Goal: Task Accomplishment & Management: Manage account settings

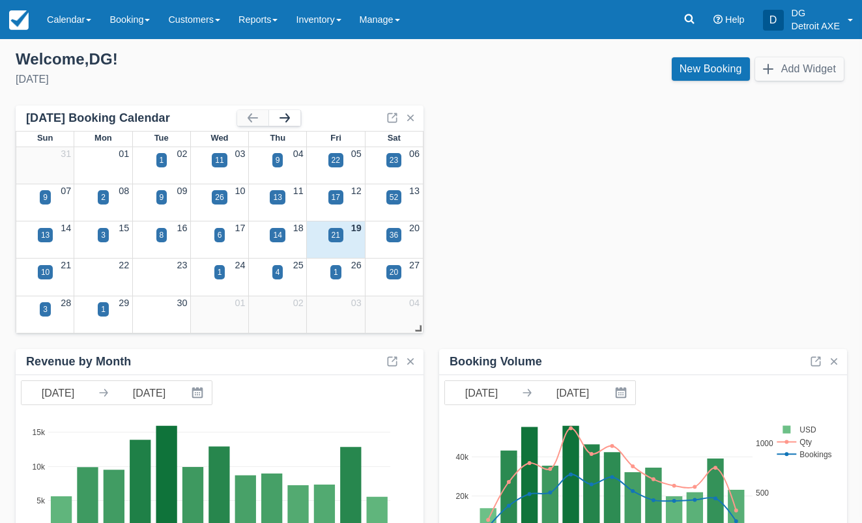
click at [290, 121] on button "button" at bounding box center [284, 118] width 31 height 16
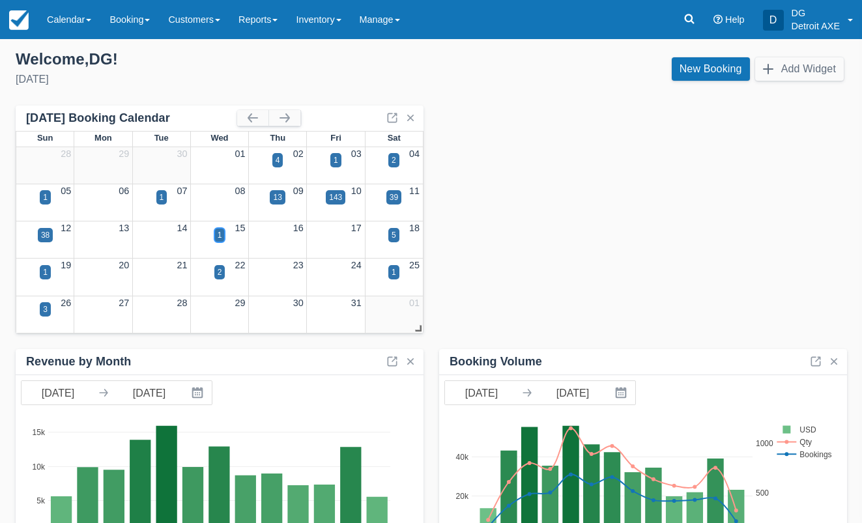
click at [218, 232] on div "1" at bounding box center [220, 235] width 5 height 12
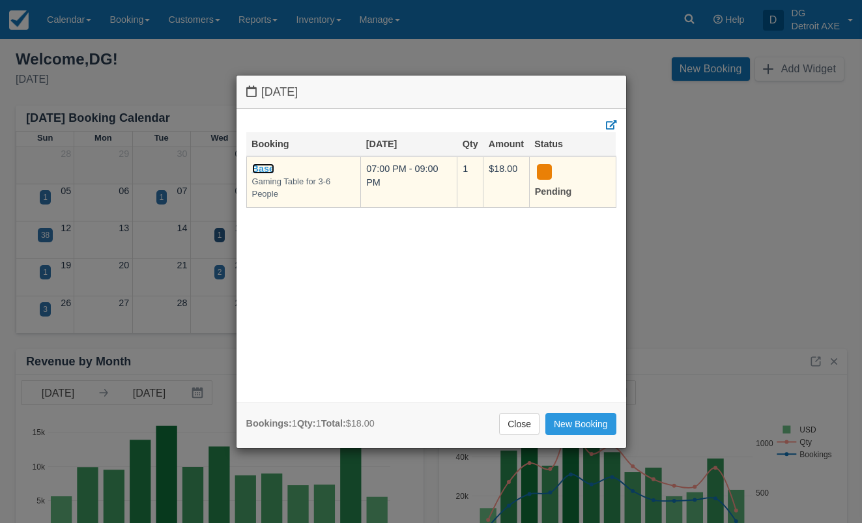
click at [271, 168] on link "Base" at bounding box center [263, 169] width 22 height 10
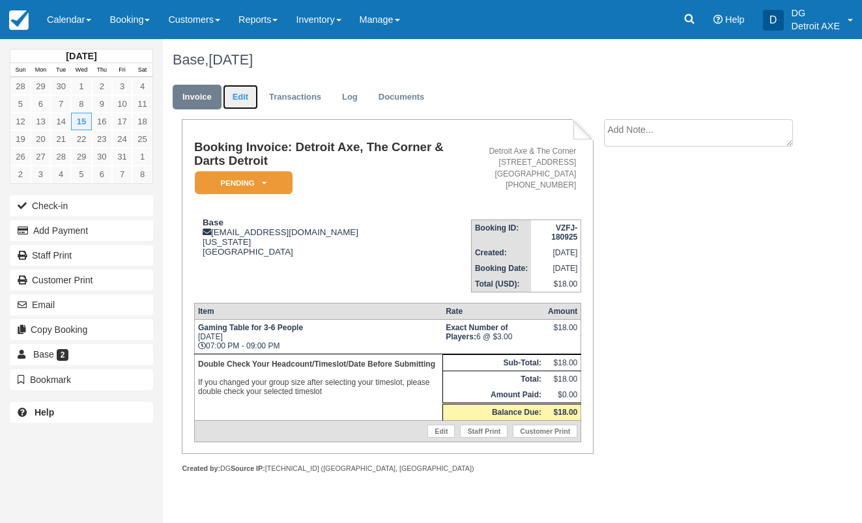
click at [246, 98] on link "Edit" at bounding box center [240, 97] width 35 height 25
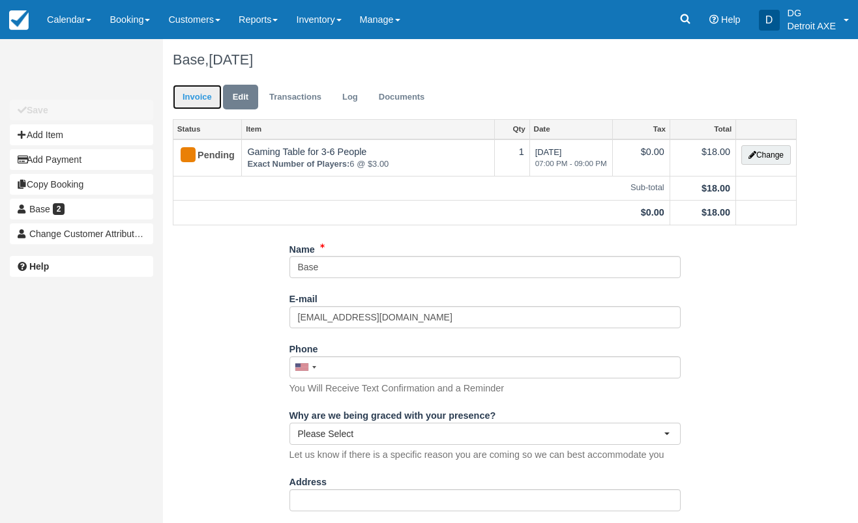
click at [194, 98] on link "Invoice" at bounding box center [197, 97] width 49 height 25
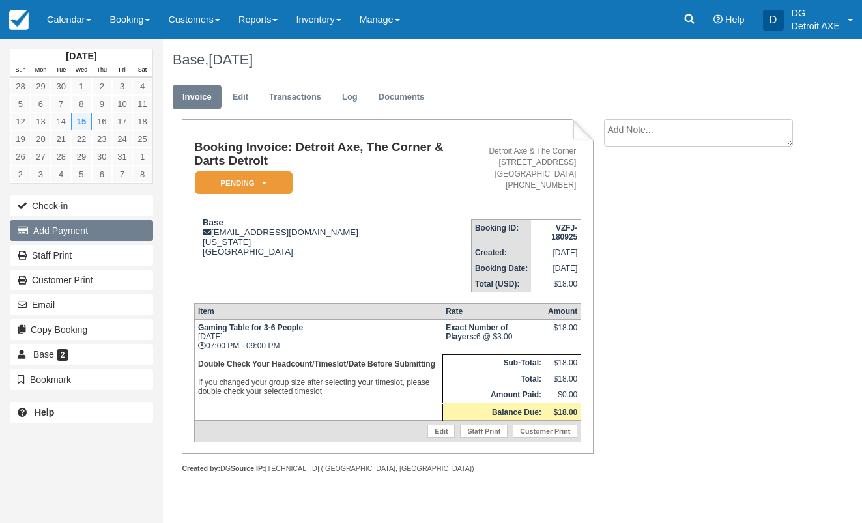
click at [105, 225] on button "Add Payment" at bounding box center [81, 230] width 143 height 21
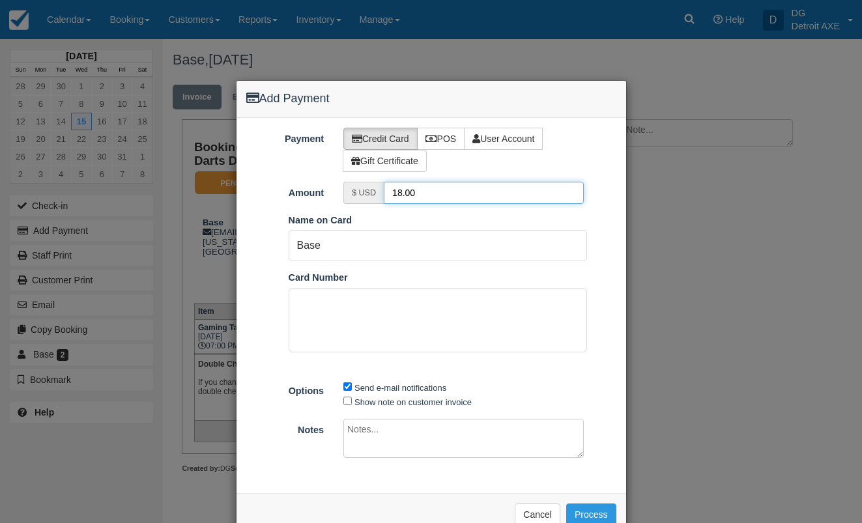
drag, startPoint x: 460, startPoint y: 197, endPoint x: 375, endPoint y: 186, distance: 86.1
click at [375, 186] on div "$ USD 18.00" at bounding box center [464, 193] width 241 height 22
type input "50"
click at [360, 252] on input "Base" at bounding box center [438, 245] width 299 height 31
type input "B"
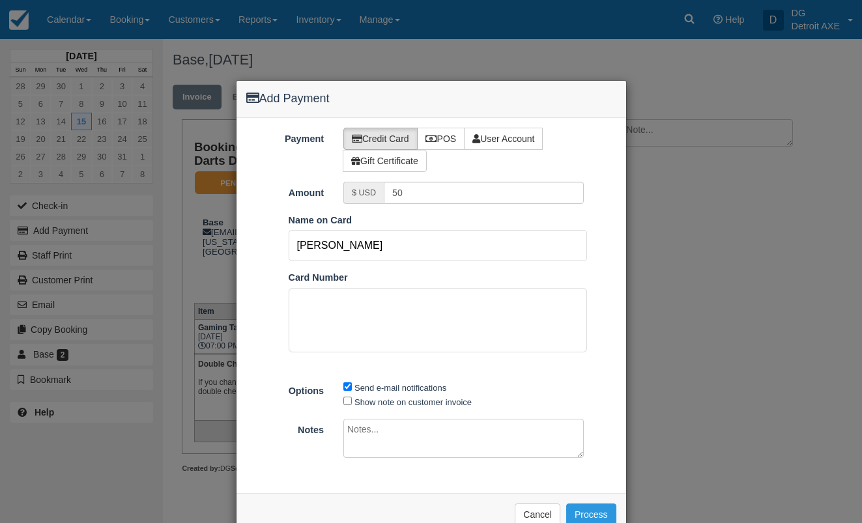
type input "Natalie Winters"
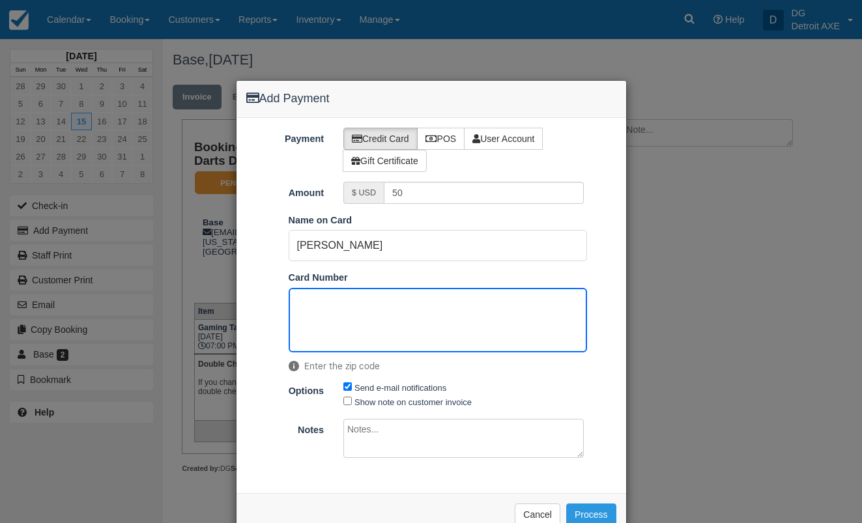
click at [459, 490] on div "Payment Credit Card POS User Account Gift Certificate Amount $ USD 50 Pay in Sq…" at bounding box center [432, 305] width 390 height 375
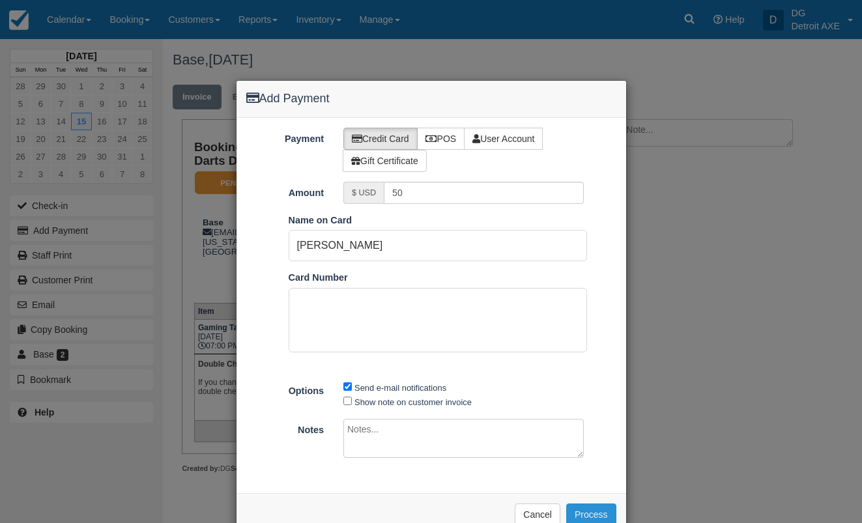
click at [587, 505] on button "Process" at bounding box center [591, 515] width 50 height 22
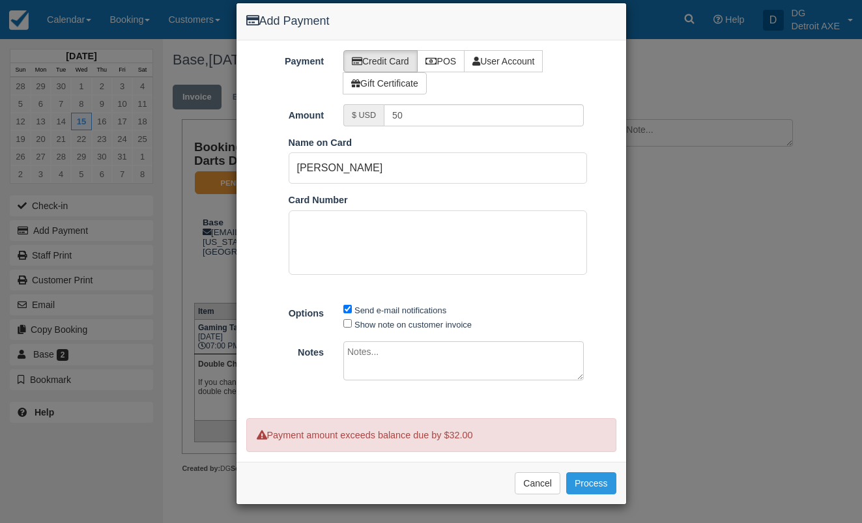
scroll to position [78, 0]
click at [540, 490] on button "Cancel" at bounding box center [538, 484] width 46 height 22
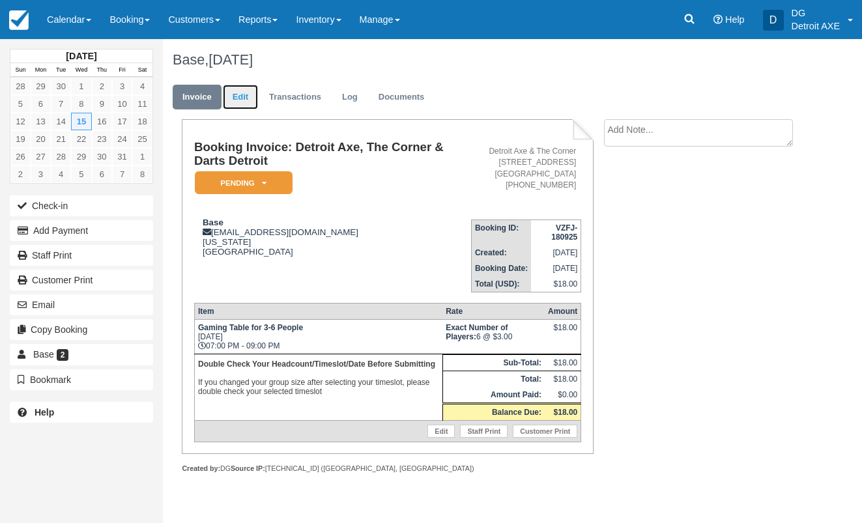
click at [251, 96] on link "Edit" at bounding box center [240, 97] width 35 height 25
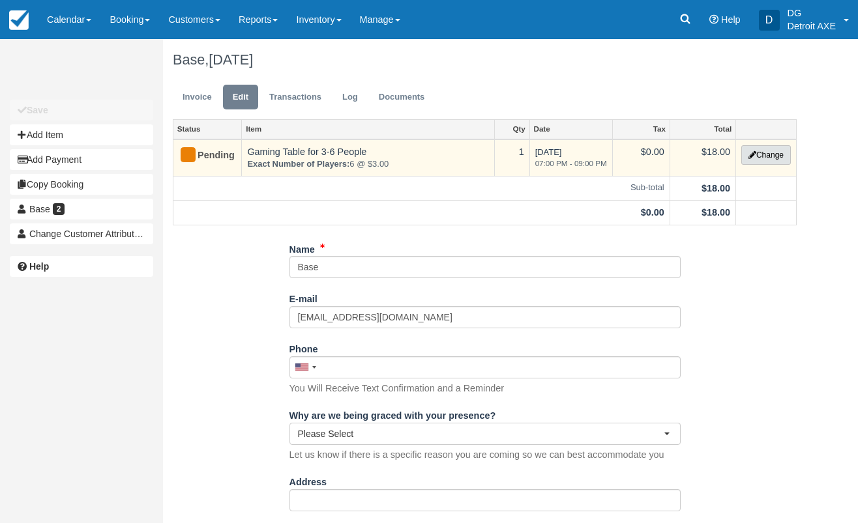
click at [771, 154] on button "Change" at bounding box center [766, 155] width 50 height 20
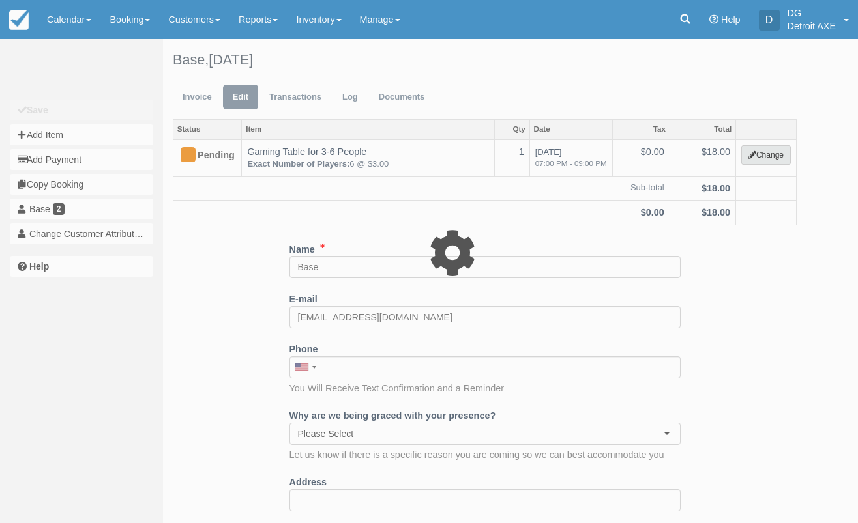
select select "6"
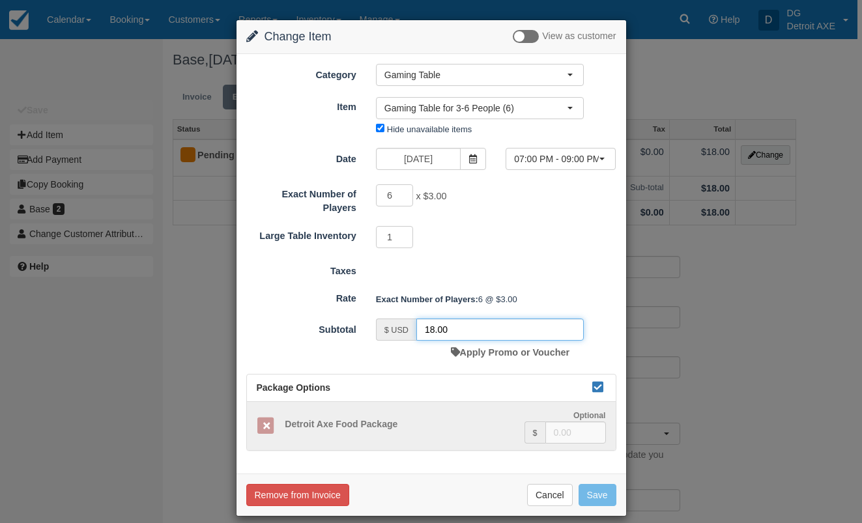
drag, startPoint x: 458, startPoint y: 335, endPoint x: 399, endPoint y: 332, distance: 58.8
click at [400, 333] on div "$ USD 18.00" at bounding box center [480, 330] width 208 height 22
click at [546, 325] on input "50" at bounding box center [501, 330] width 168 height 22
type input "50"
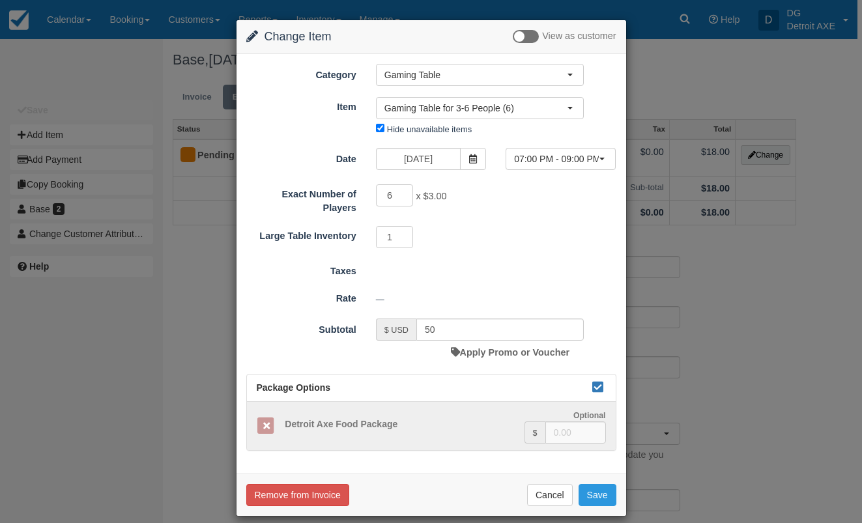
click at [550, 291] on div "—" at bounding box center [496, 300] width 260 height 22
click at [602, 499] on button "Save" at bounding box center [598, 495] width 38 height 22
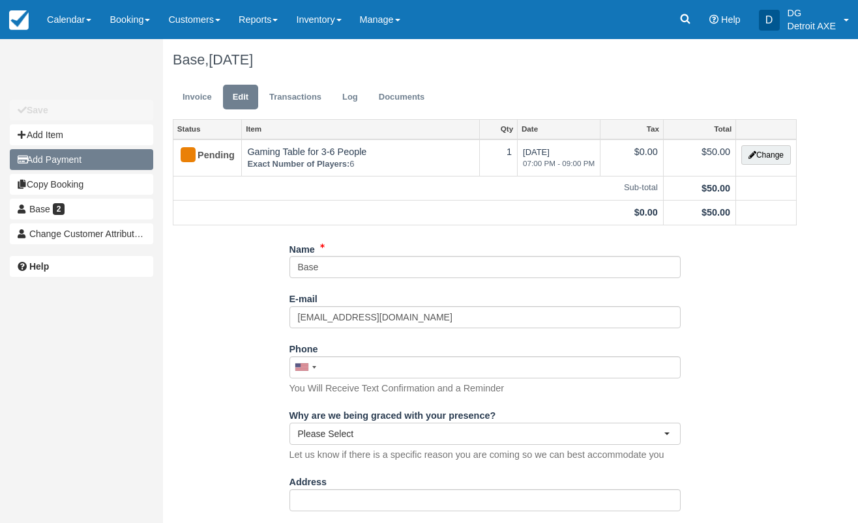
click at [73, 160] on button "Add Payment" at bounding box center [81, 159] width 143 height 21
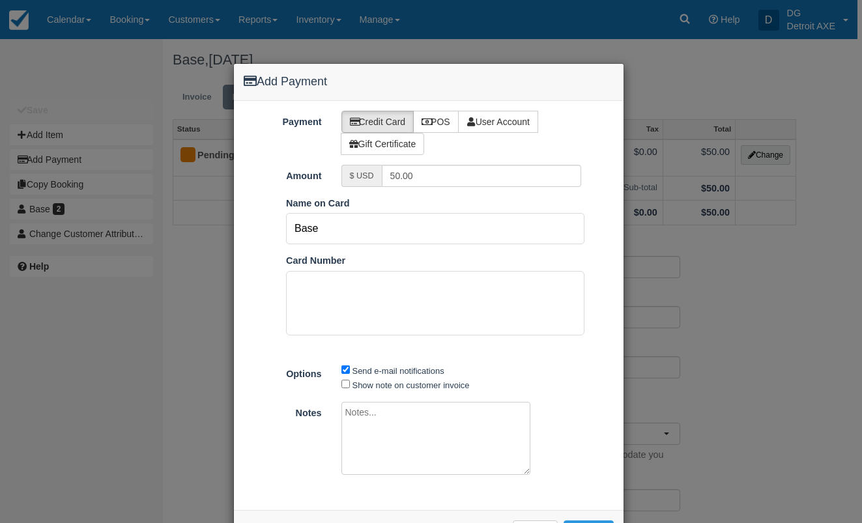
click at [323, 228] on input "Base" at bounding box center [435, 228] width 299 height 31
type input "Natalie Winters"
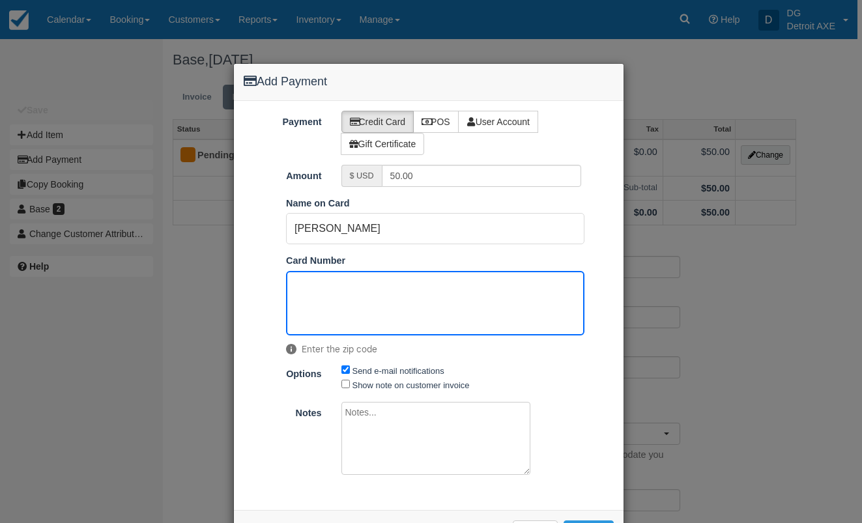
scroll to position [48, 0]
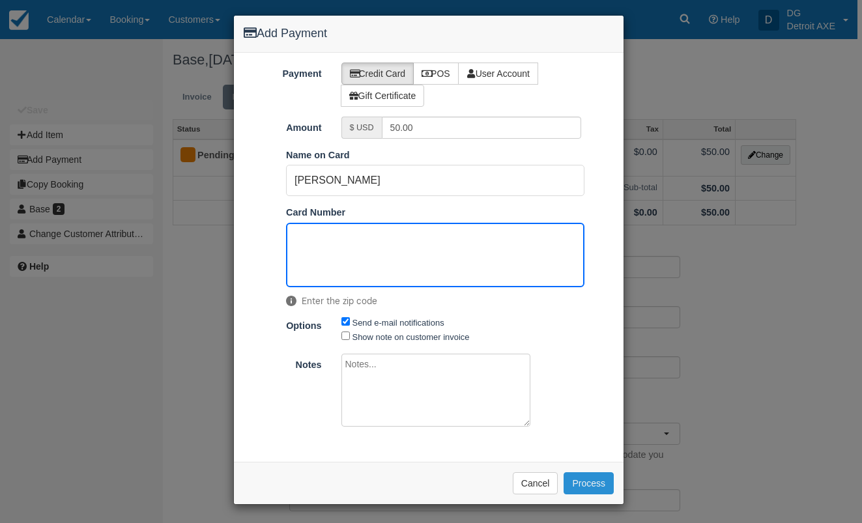
click at [593, 486] on button "Process" at bounding box center [589, 484] width 50 height 22
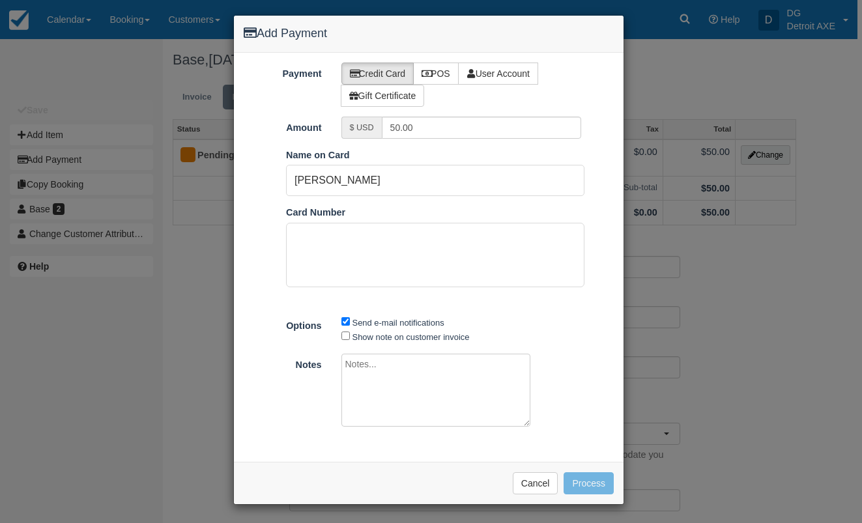
scroll to position [48, 0]
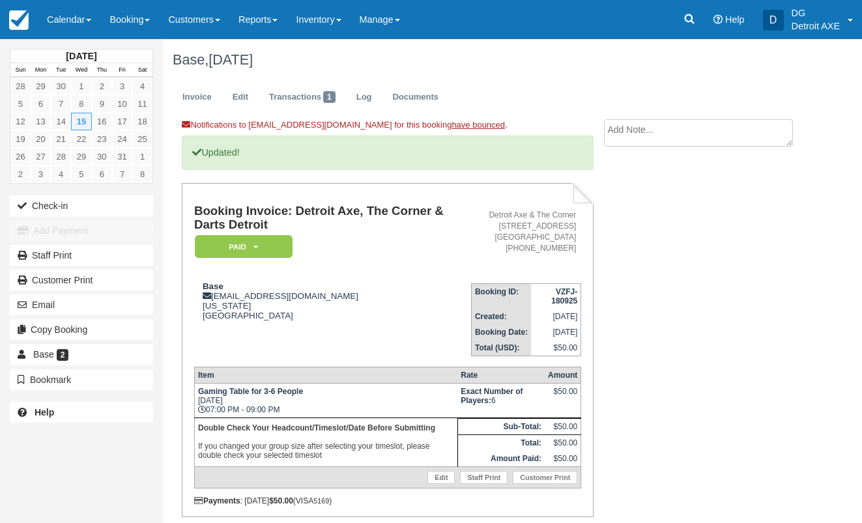
click at [658, 134] on textarea at bounding box center [698, 132] width 189 height 27
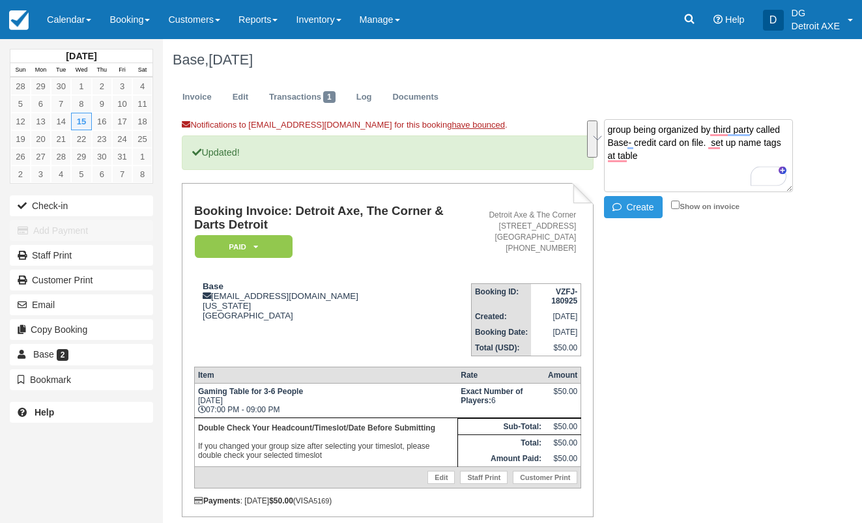
drag, startPoint x: 659, startPoint y: 173, endPoint x: 594, endPoint y: 122, distance: 82.6
click at [594, 122] on div "group being organized by third party called Base- credit card on file. set up n…" at bounding box center [702, 170] width 216 height 102
type textarea "group being organized by third party called Base- credit card on file. set up n…"
click at [618, 211] on icon "button" at bounding box center [620, 207] width 14 height 9
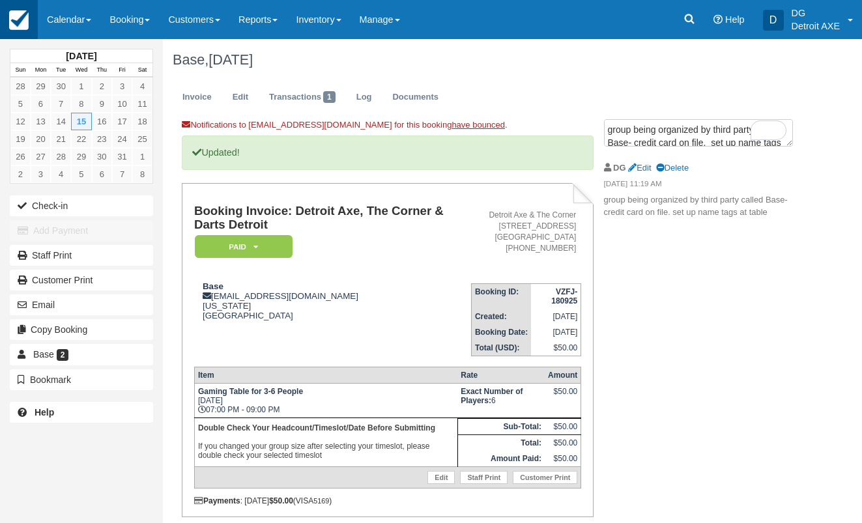
click at [29, 25] on link at bounding box center [19, 19] width 38 height 39
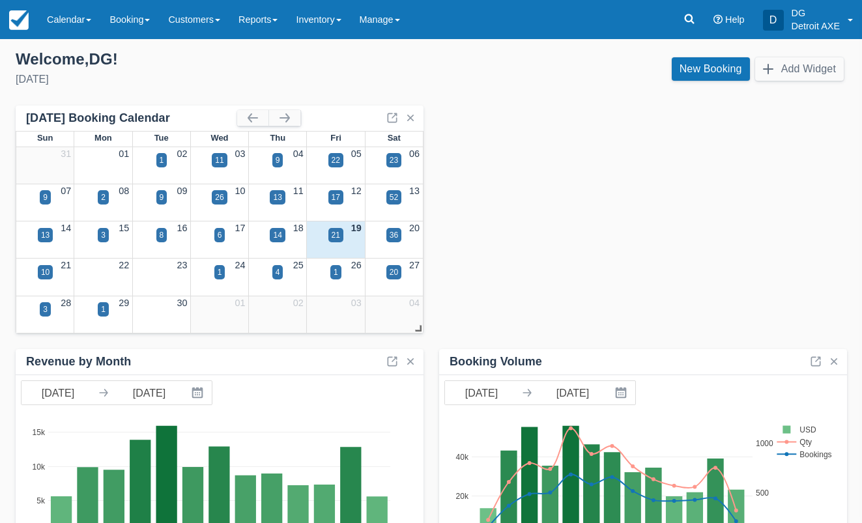
click at [290, 100] on div "Add your inventory Select how you would like to set up your inventory RECOMMEND…" at bounding box center [431, 441] width 862 height 782
click at [289, 113] on button "button" at bounding box center [284, 118] width 31 height 16
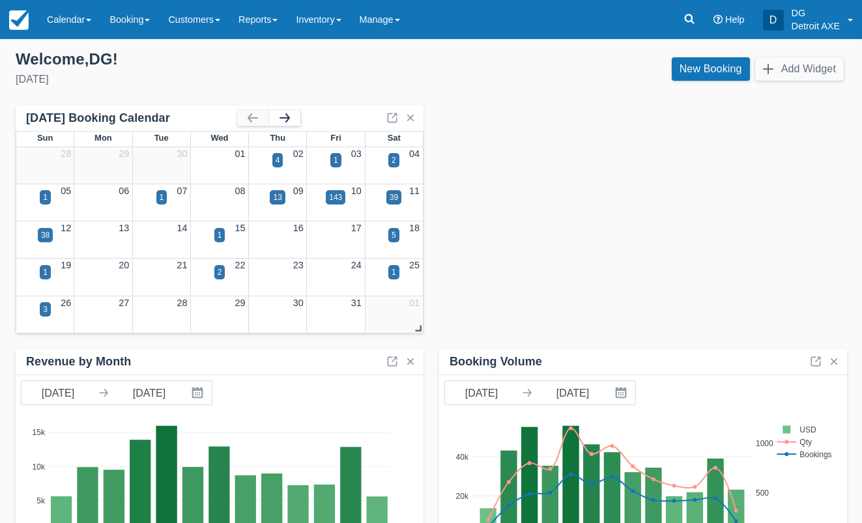
click at [289, 113] on button "button" at bounding box center [284, 118] width 31 height 16
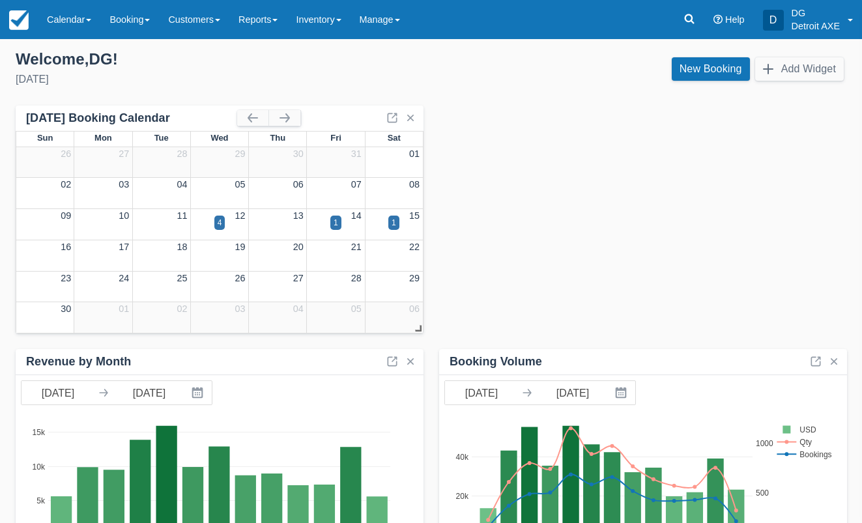
click at [345, 219] on div "14" at bounding box center [336, 216] width 58 height 14
click at [339, 219] on div "1" at bounding box center [335, 223] width 11 height 14
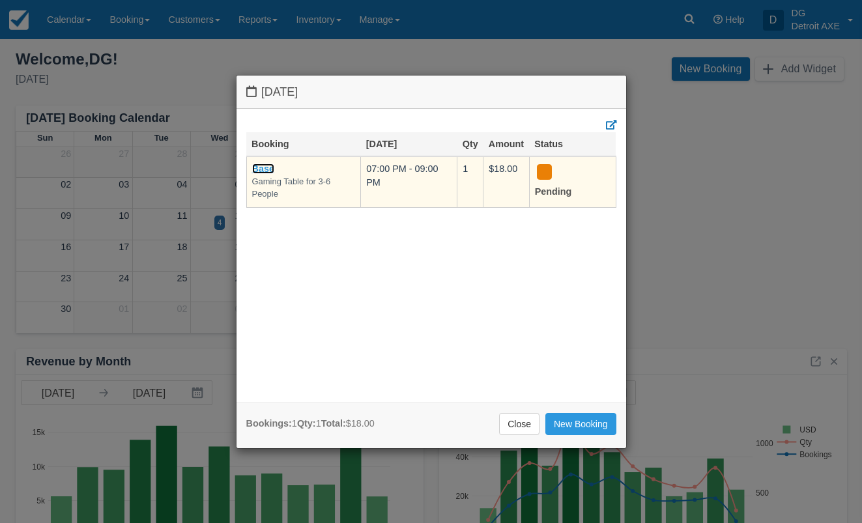
click at [265, 169] on link "Base" at bounding box center [263, 169] width 22 height 10
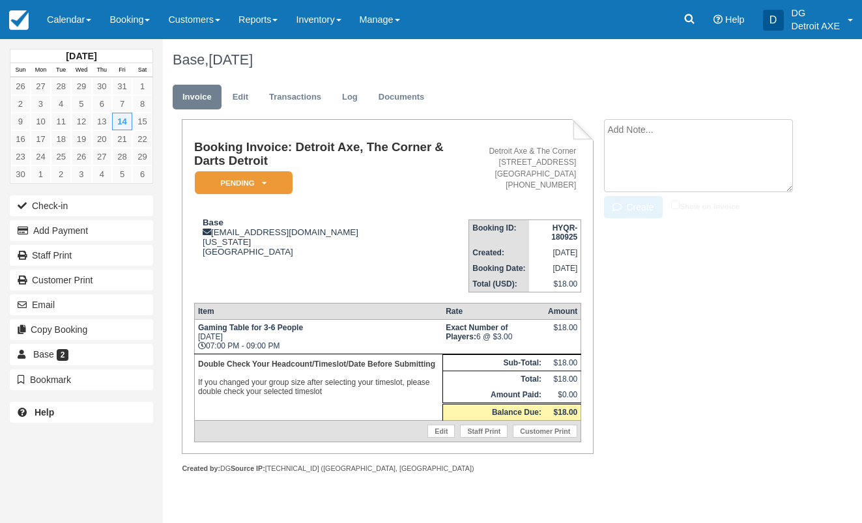
click at [635, 136] on textarea at bounding box center [698, 155] width 189 height 73
click at [635, 135] on textarea "To enrich screen reader interactions, please activate Accessibility in Grammarl…" at bounding box center [698, 155] width 189 height 73
paste textarea "group being organized by third party called Base- credit card on file. set up n…"
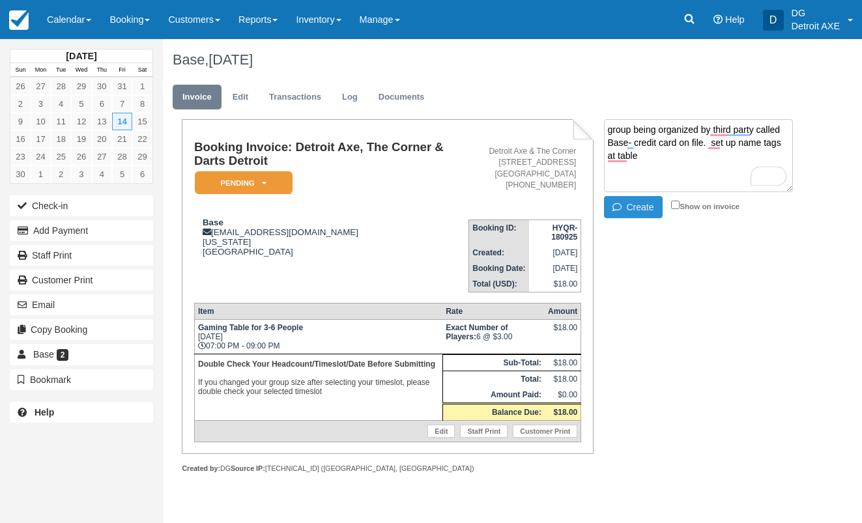
type textarea "group being organized by third party called Base- credit card on file. set up n…"
click at [634, 208] on button "Create" at bounding box center [633, 207] width 59 height 22
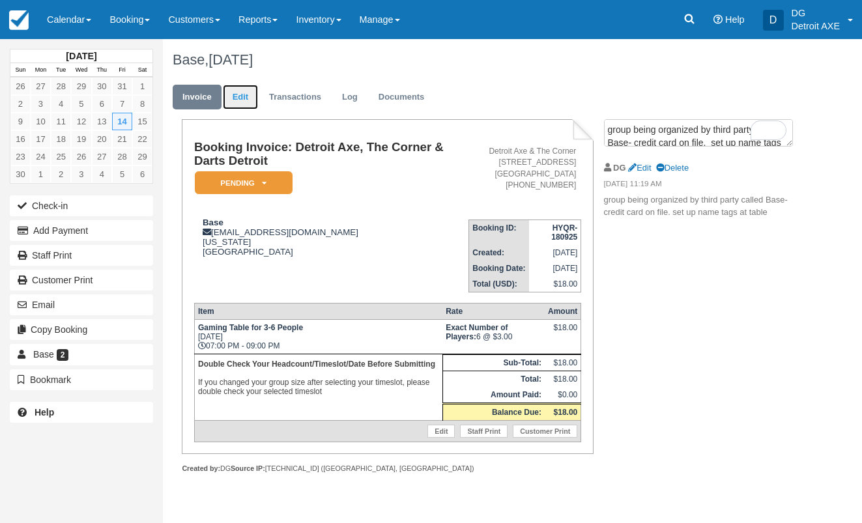
click at [236, 96] on link "Edit" at bounding box center [240, 97] width 35 height 25
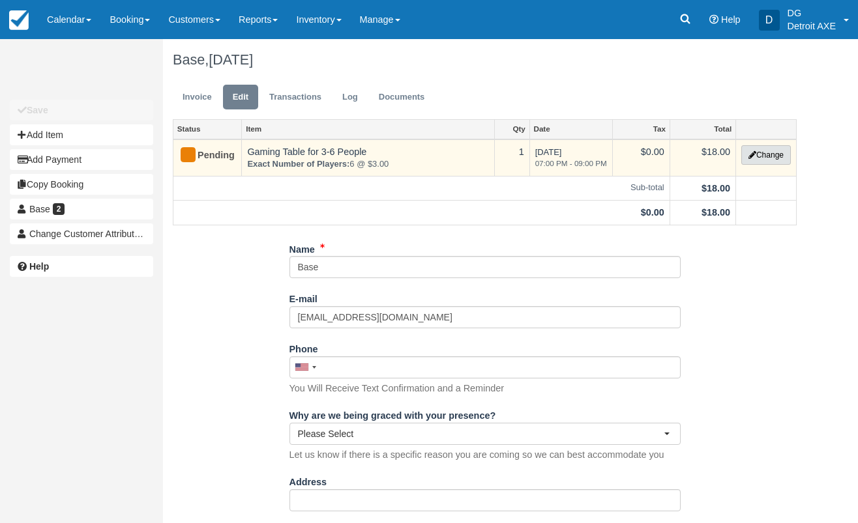
click at [785, 159] on button "Change" at bounding box center [766, 155] width 50 height 20
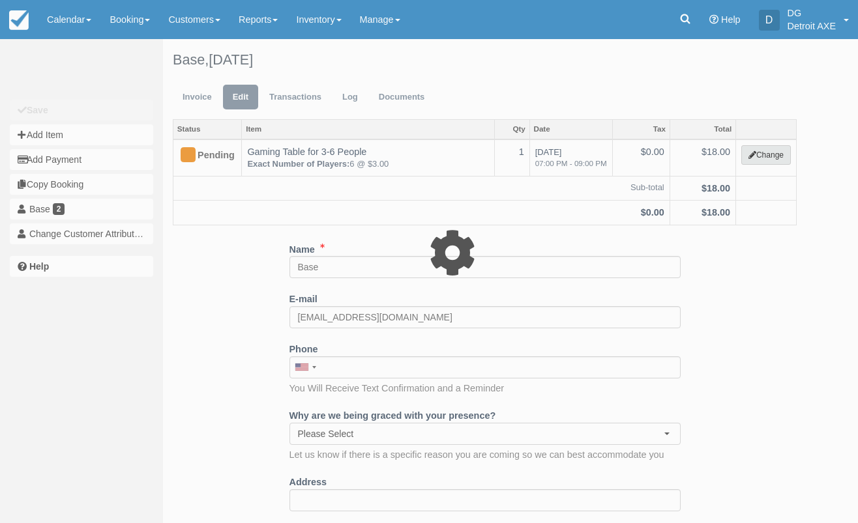
select select "6"
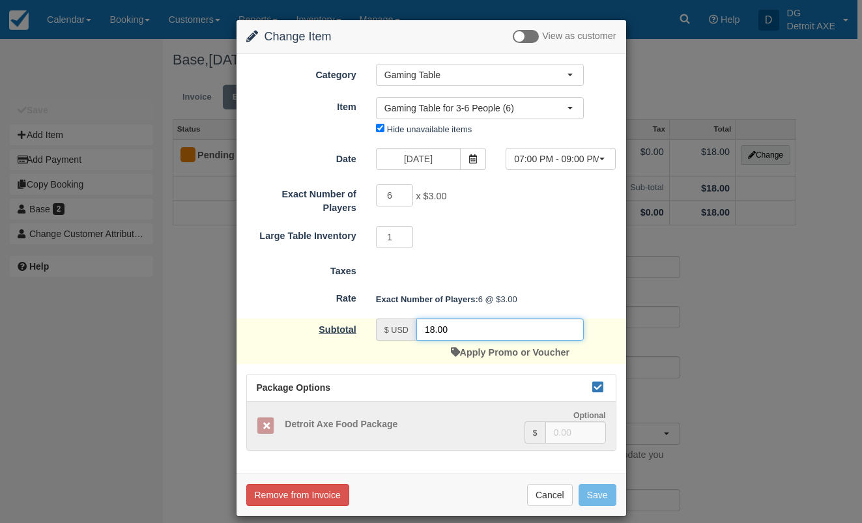
drag, startPoint x: 475, startPoint y: 332, endPoint x: 327, endPoint y: 332, distance: 148.6
click at [335, 332] on div "Subtotal $ USD 18.00 Apply Promo or Voucher" at bounding box center [432, 342] width 390 height 46
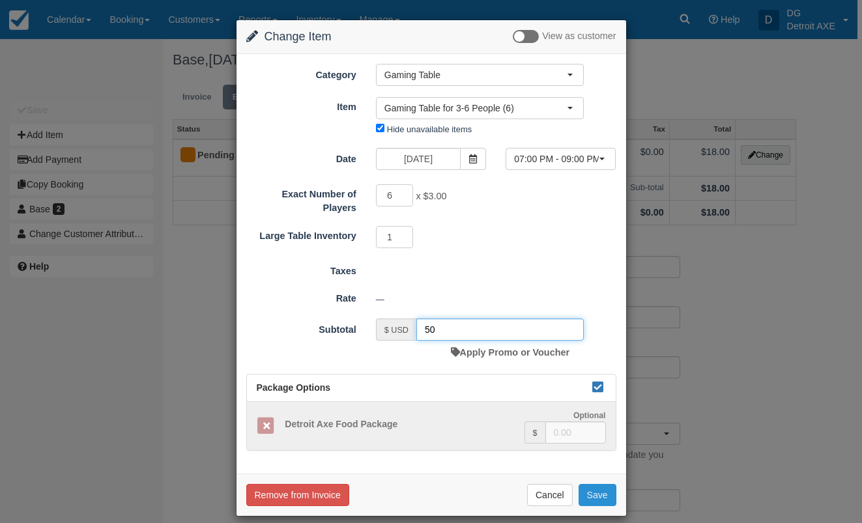
type input "50"
click at [609, 497] on button "Save" at bounding box center [598, 495] width 38 height 22
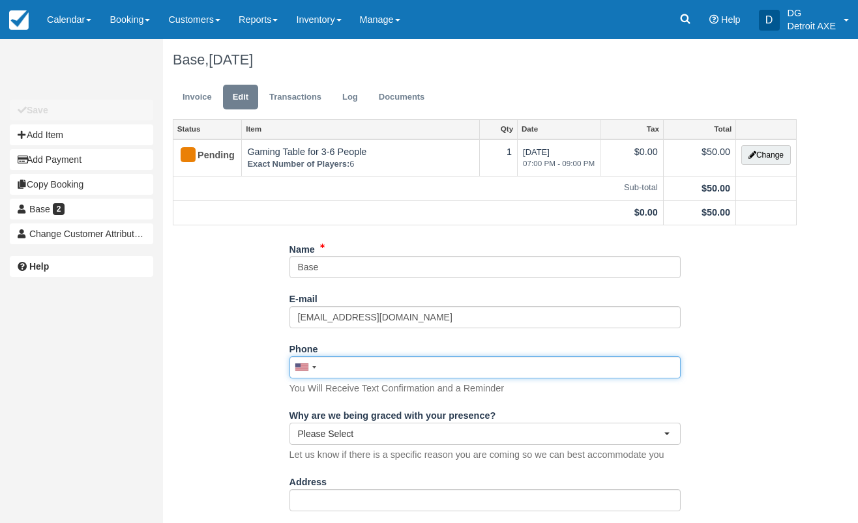
click at [349, 370] on input "Phone" at bounding box center [484, 368] width 391 height 22
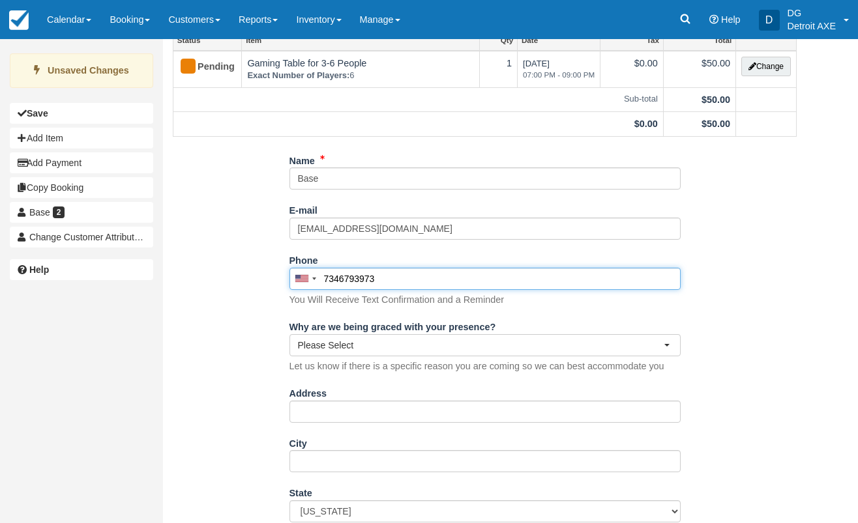
scroll to position [377, 0]
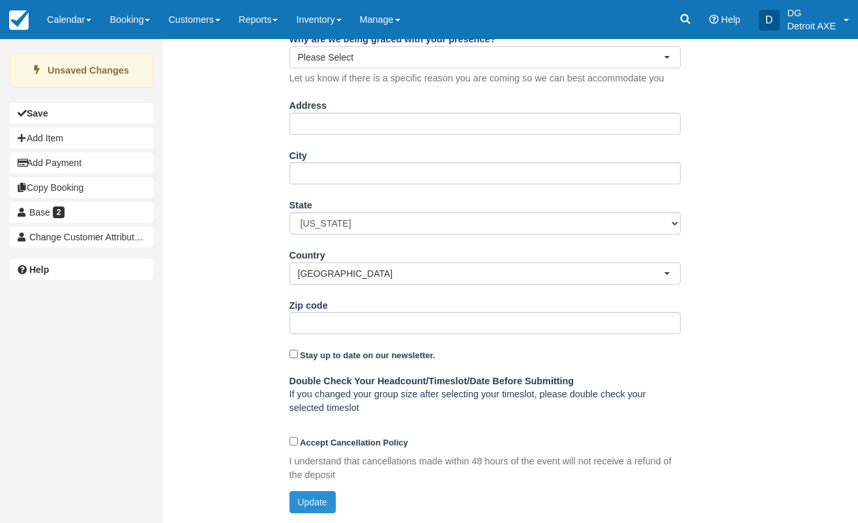
click at [327, 499] on button "Update" at bounding box center [312, 503] width 46 height 22
type input "[PHONE_NUMBER]"
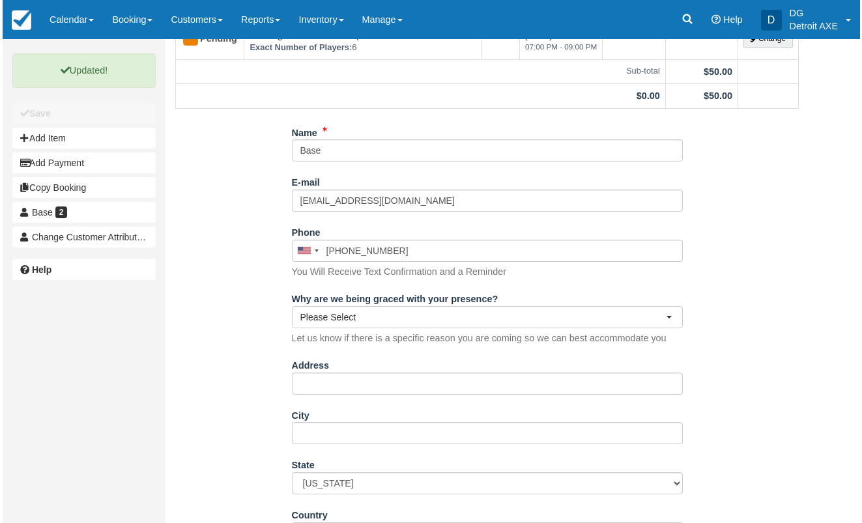
scroll to position [0, 0]
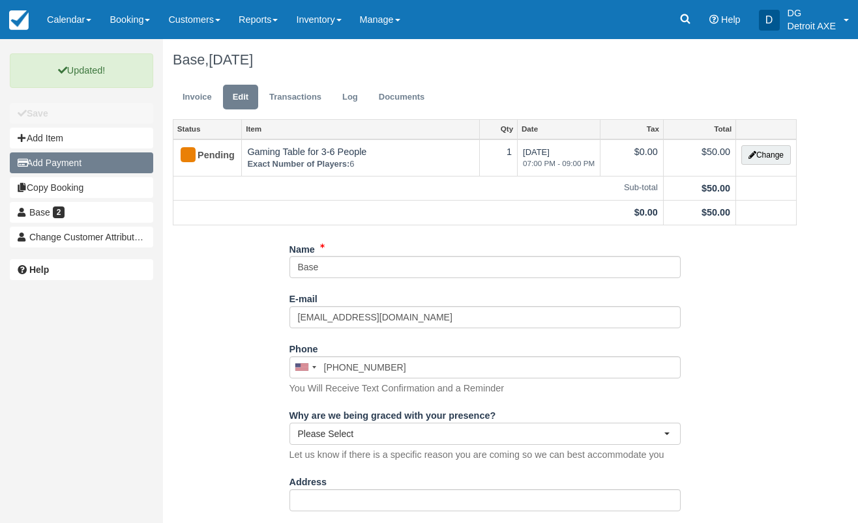
click at [65, 165] on button "Add Payment" at bounding box center [81, 163] width 143 height 21
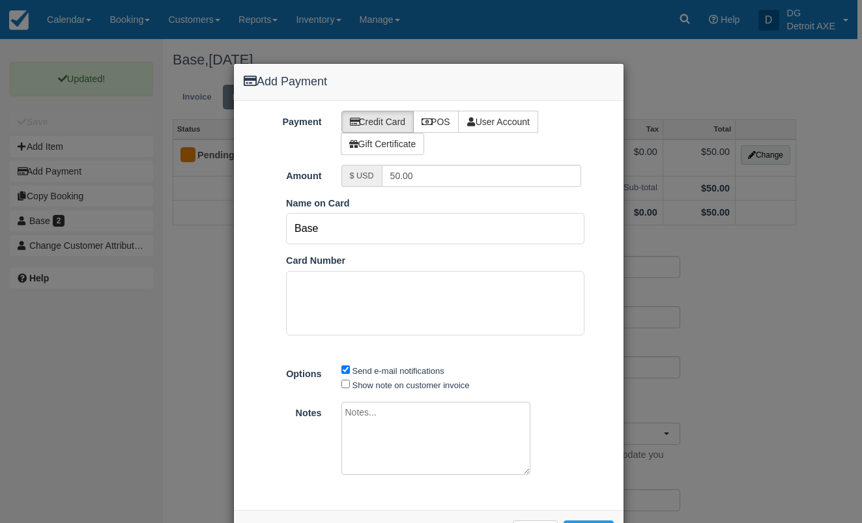
drag, startPoint x: 351, startPoint y: 224, endPoint x: 241, endPoint y: 221, distance: 109.6
click at [243, 221] on ol "Pay in Square App Name on Card Base Card Number" at bounding box center [429, 280] width 390 height 166
type input "[PERSON_NAME]"
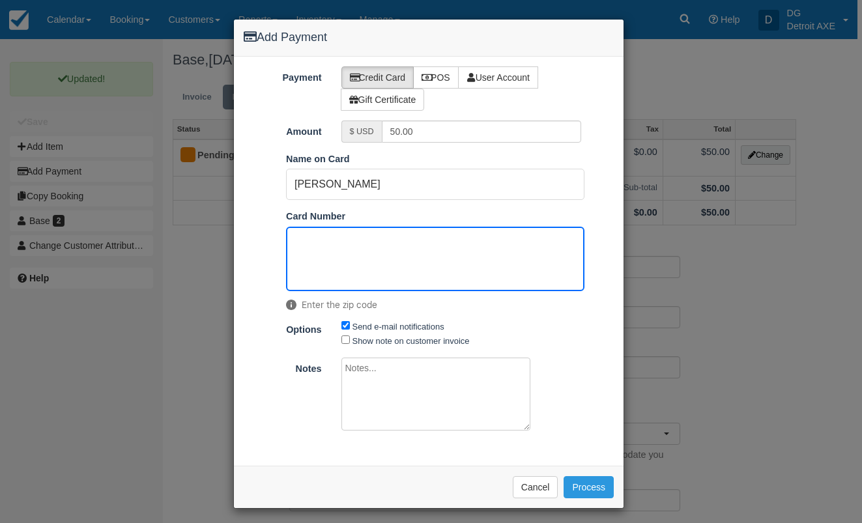
scroll to position [48, 0]
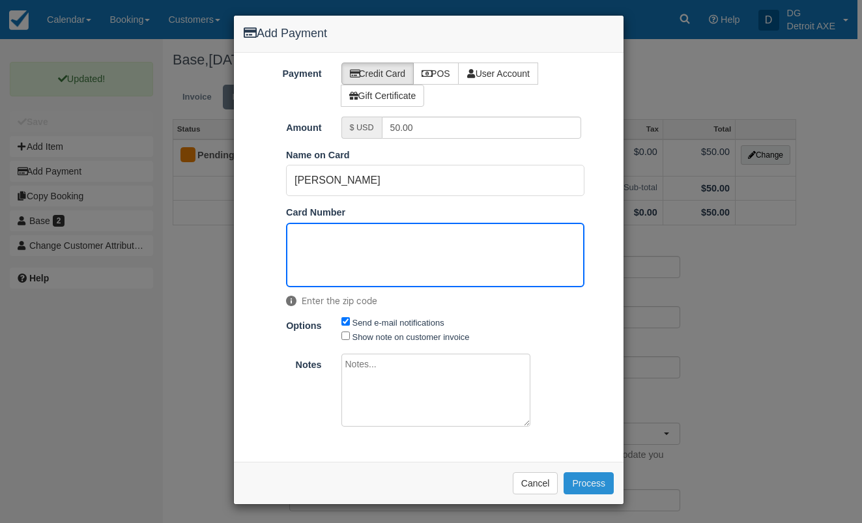
click at [576, 482] on button "Process" at bounding box center [589, 484] width 50 height 22
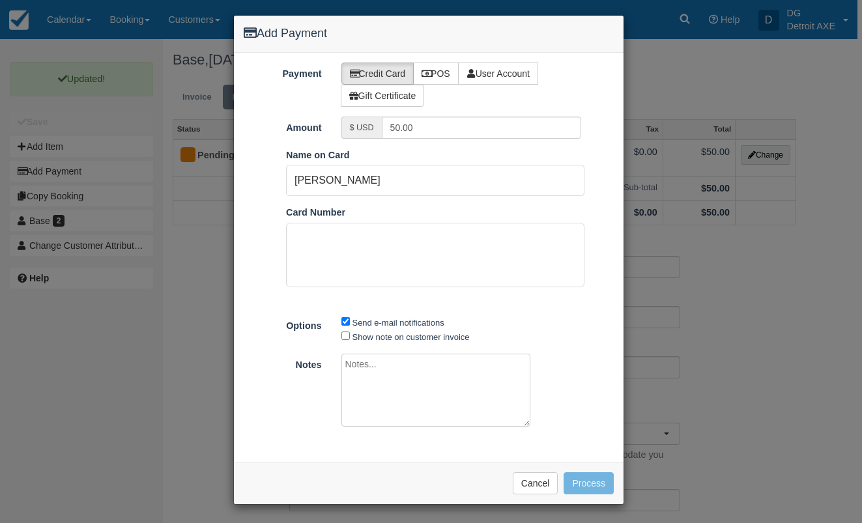
scroll to position [48, 0]
